Goal: Task Accomplishment & Management: Use online tool/utility

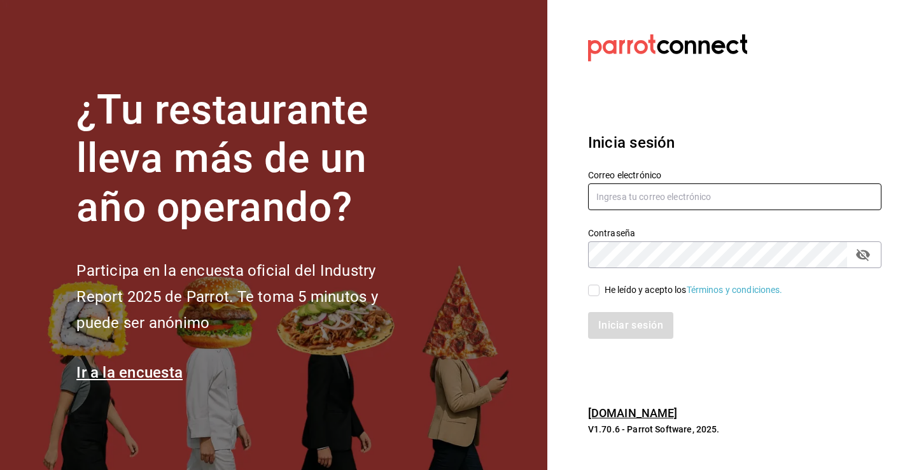
type input "angelmedinarivera56@gmail.com"
click at [600, 294] on span "He leído y acepto los Términos y condiciones." at bounding box center [691, 289] width 183 height 13
click at [600, 294] on input "He leído y acepto los Términos y condiciones." at bounding box center [593, 290] width 11 height 11
checkbox input "true"
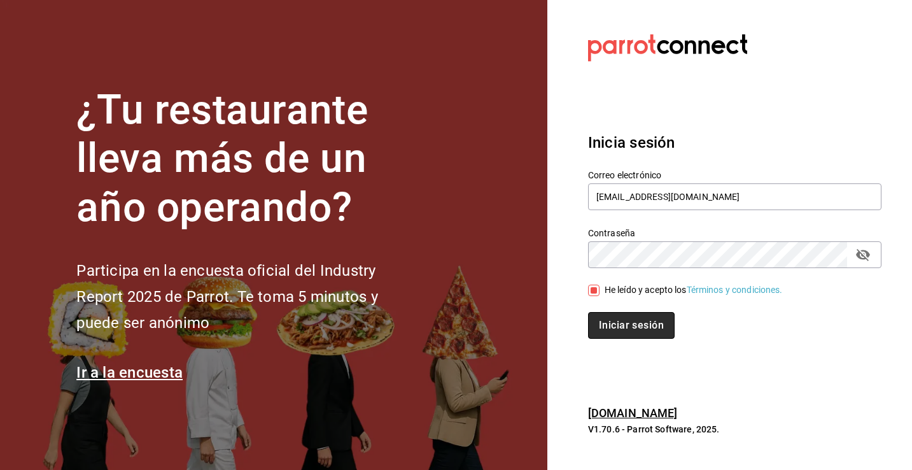
click at [613, 331] on button "Iniciar sesión" at bounding box center [631, 325] width 87 height 27
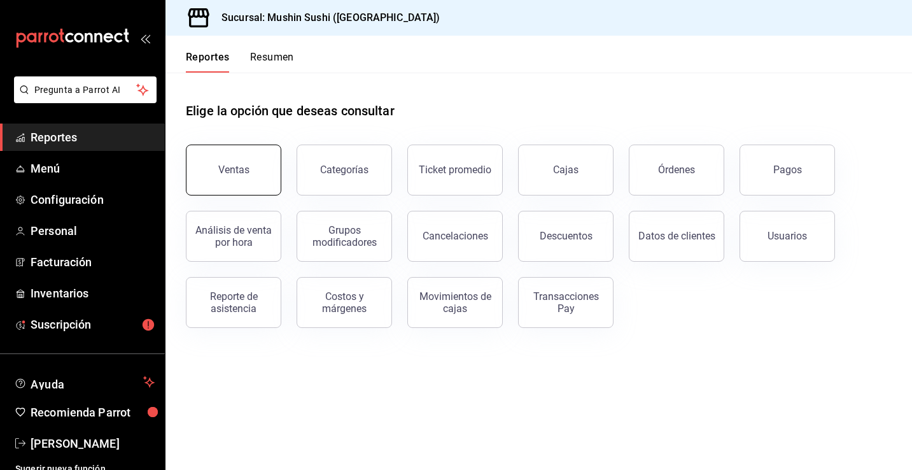
click at [231, 161] on button "Ventas" at bounding box center [234, 170] width 96 height 51
